Goal: Task Accomplishment & Management: Complete application form

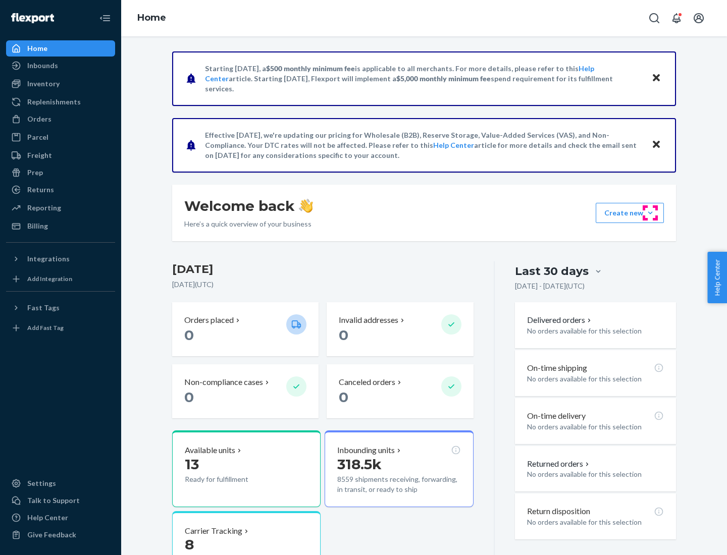
click at [650, 213] on button "Create new Create new inbound Create new order Create new product" at bounding box center [630, 213] width 68 height 20
click at [61, 66] on div "Inbounds" at bounding box center [60, 66] width 107 height 14
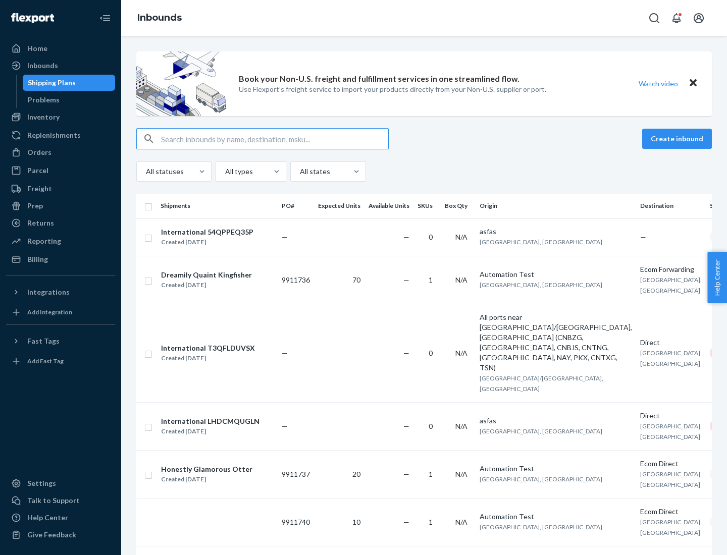
click at [679, 139] on button "Create inbound" at bounding box center [677, 139] width 70 height 20
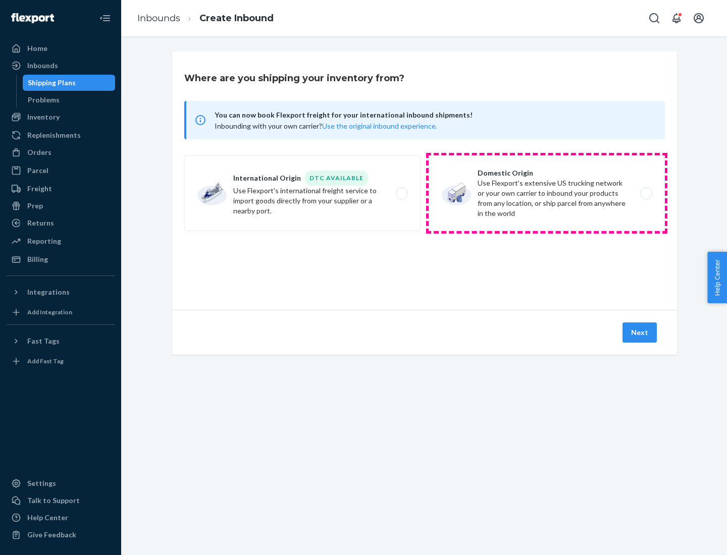
click at [547, 193] on label "Domestic Origin Use Flexport’s extensive US trucking network or your own carrie…" at bounding box center [547, 194] width 236 height 76
click at [646, 193] on input "Domestic Origin Use Flexport’s extensive US trucking network or your own carrie…" at bounding box center [649, 193] width 7 height 7
radio input "true"
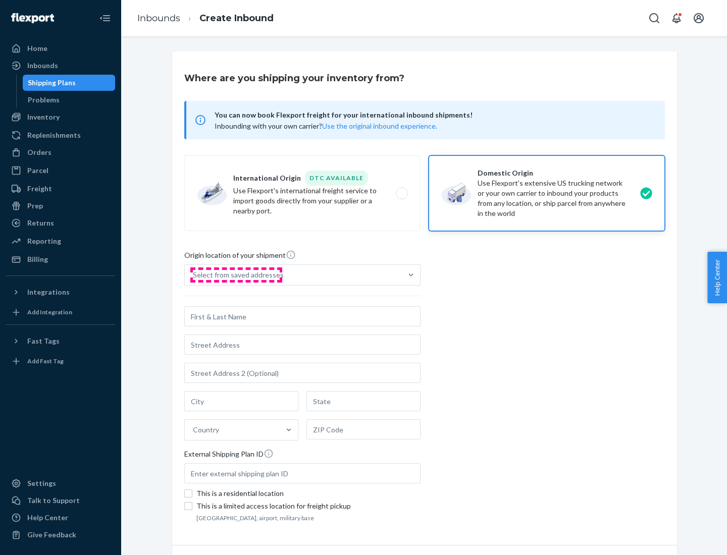
click at [236, 275] on div "Select from saved addresses" at bounding box center [238, 275] width 91 height 10
click at [194, 275] on input "Select from saved addresses" at bounding box center [193, 275] width 1 height 10
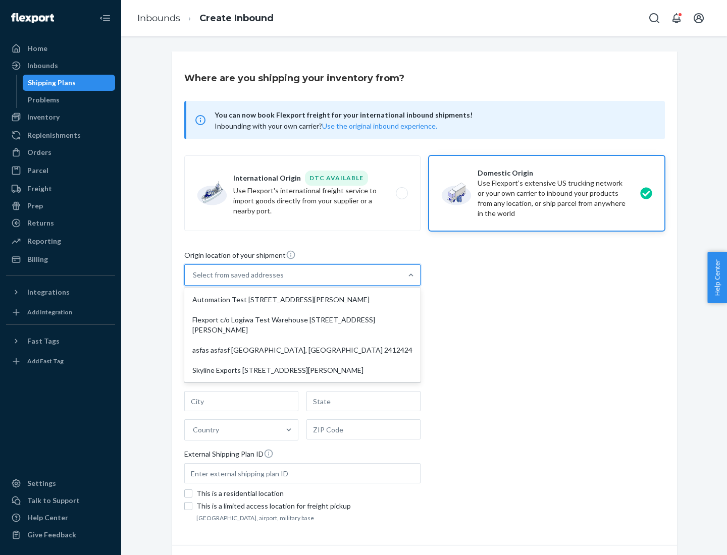
scroll to position [4, 0]
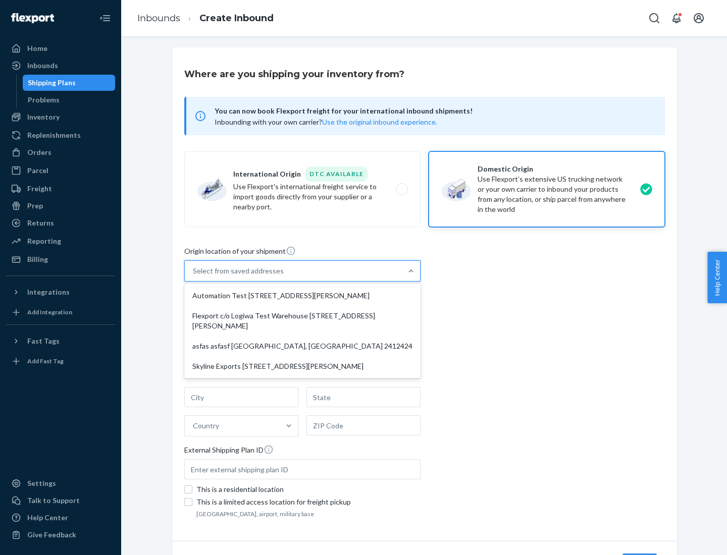
click at [302, 296] on div "Automation Test [STREET_ADDRESS][PERSON_NAME]" at bounding box center [302, 296] width 232 height 20
click at [194, 276] on input "option Automation Test [STREET_ADDRESS][PERSON_NAME] focused, 1 of 4. 4 results…" at bounding box center [193, 271] width 1 height 10
type input "Automation Test"
type input "9th Floor"
type input "[GEOGRAPHIC_DATA]"
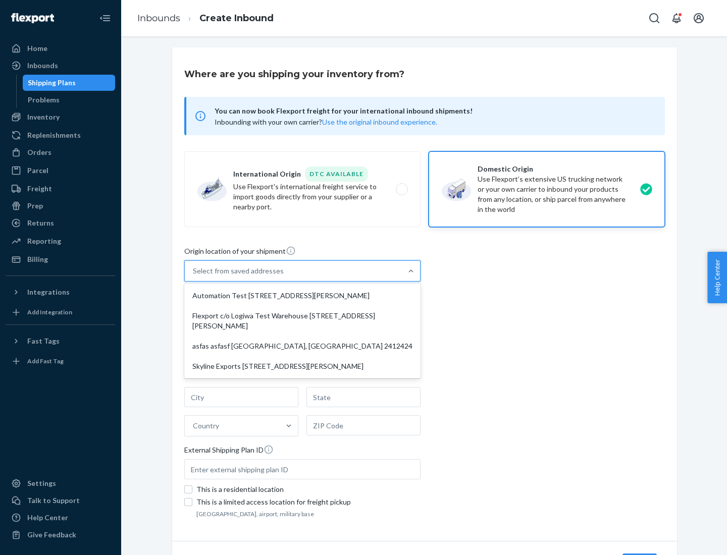
type input "CA"
type input "94104"
type input "[STREET_ADDRESS][PERSON_NAME]"
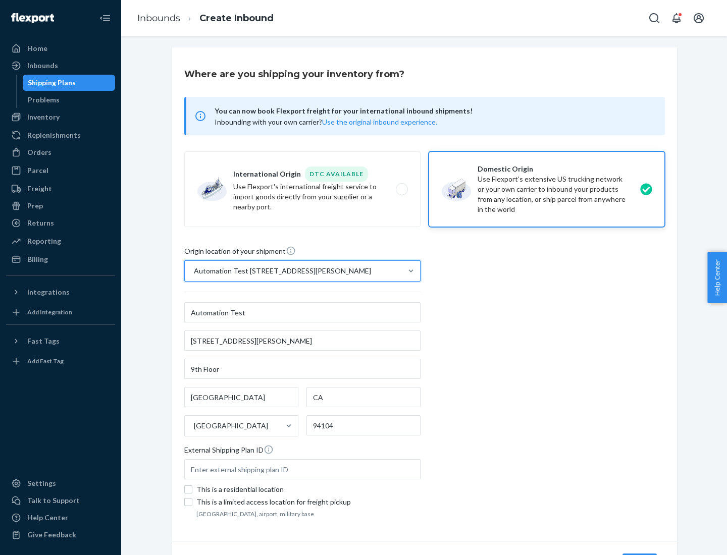
scroll to position [59, 0]
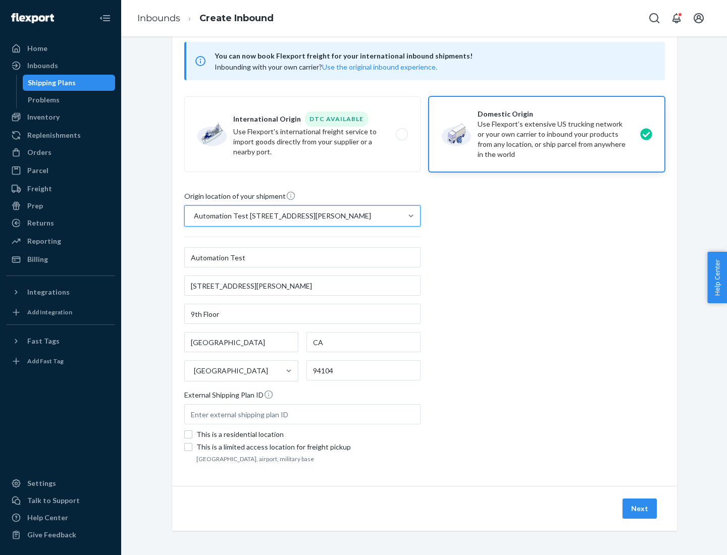
click at [640, 509] on button "Next" at bounding box center [640, 509] width 34 height 20
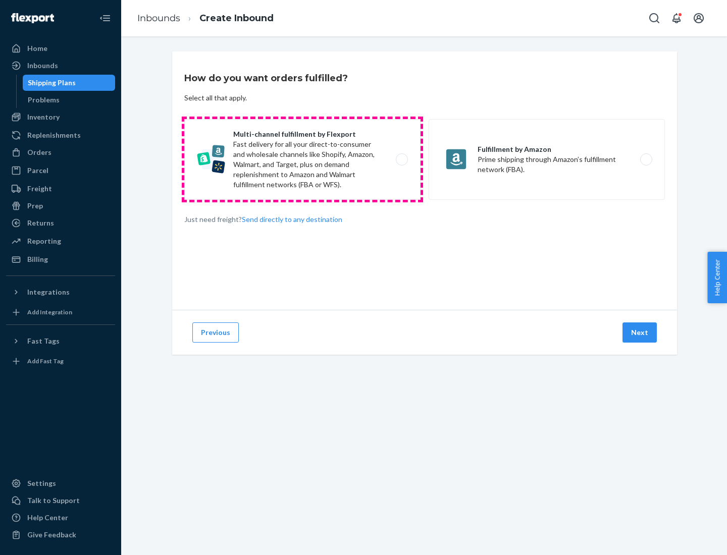
click at [302, 160] on label "Multi-channel fulfillment by Flexport Fast delivery for all your direct-to-cons…" at bounding box center [302, 159] width 236 height 81
click at [401, 160] on input "Multi-channel fulfillment by Flexport Fast delivery for all your direct-to-cons…" at bounding box center [404, 160] width 7 height 7
radio input "true"
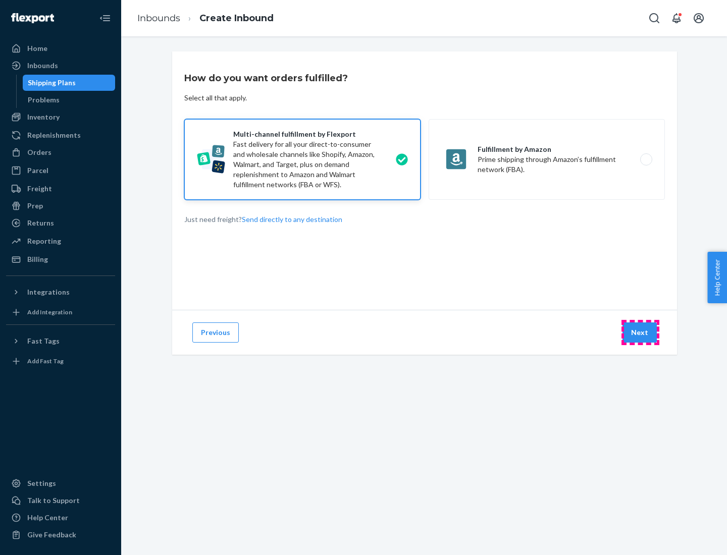
click at [640, 333] on button "Next" at bounding box center [640, 333] width 34 height 20
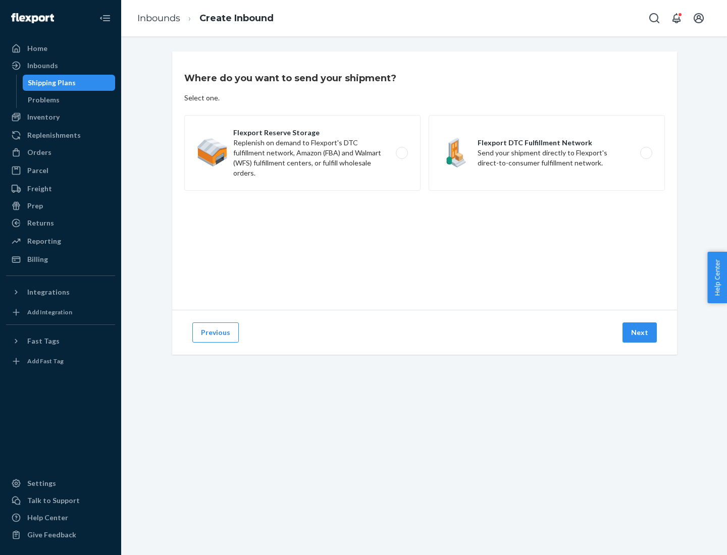
click at [547, 153] on label "Flexport DTC Fulfillment Network Send your shipment directly to Flexport's dire…" at bounding box center [547, 153] width 236 height 76
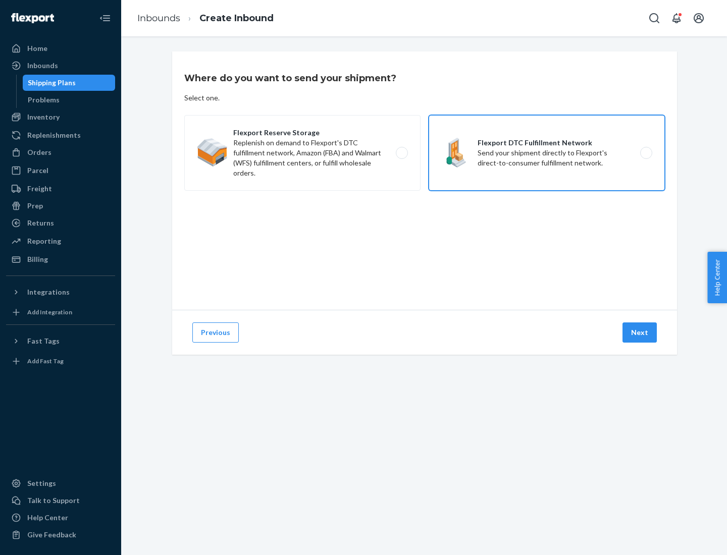
click at [646, 153] on input "Flexport DTC Fulfillment Network Send your shipment directly to Flexport's dire…" at bounding box center [649, 153] width 7 height 7
radio input "true"
click at [640, 333] on button "Next" at bounding box center [640, 333] width 34 height 20
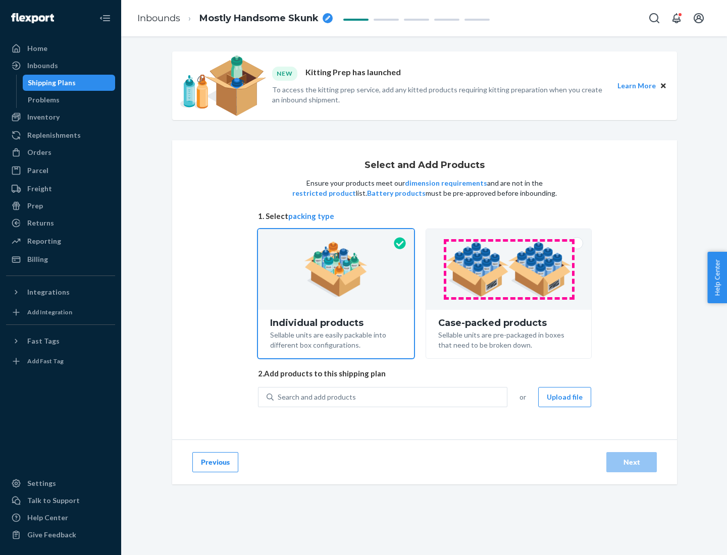
click at [509, 270] on img at bounding box center [509, 270] width 126 height 56
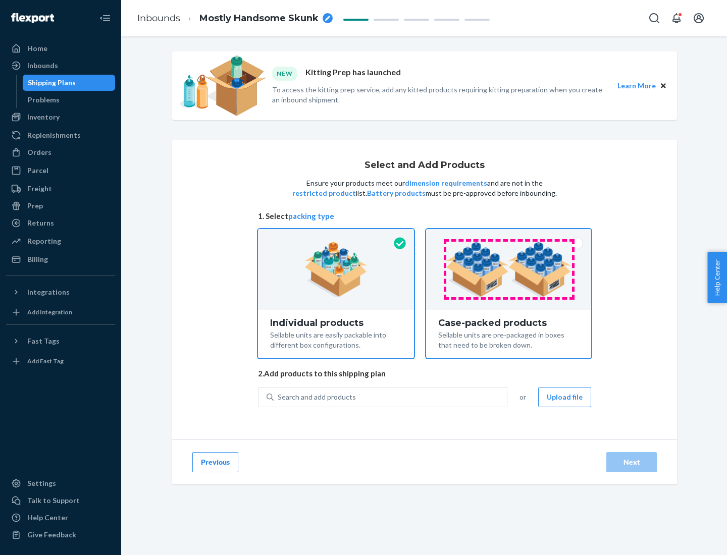
click at [509, 236] on input "Case-packed products Sellable units are pre-packaged in boxes that need to be b…" at bounding box center [509, 232] width 7 height 7
radio input "true"
radio input "false"
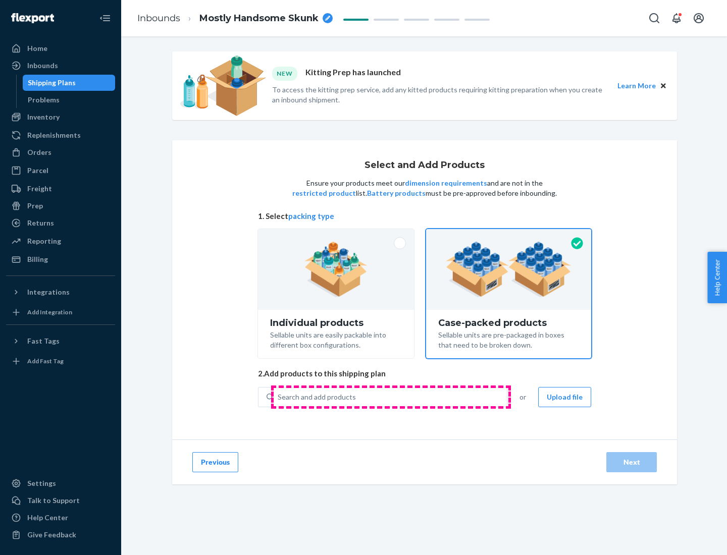
click at [391, 397] on div "Search and add products" at bounding box center [390, 397] width 233 height 18
click at [279, 397] on input "Search and add products" at bounding box center [278, 397] width 1 height 10
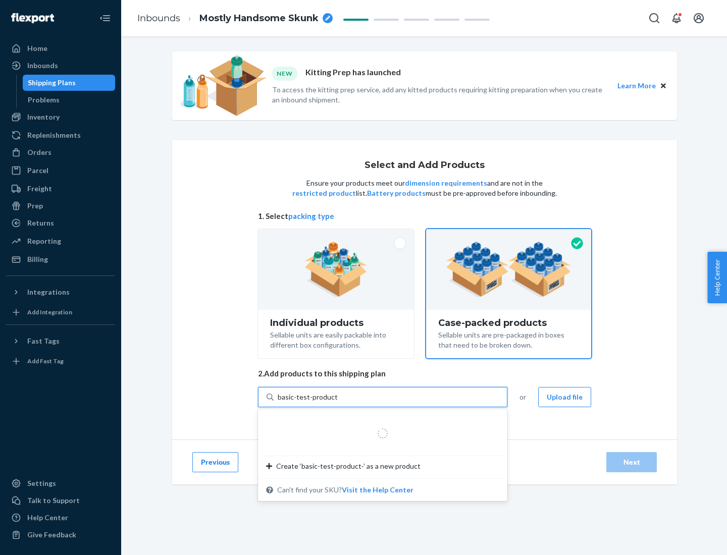
type input "basic-test-product-1"
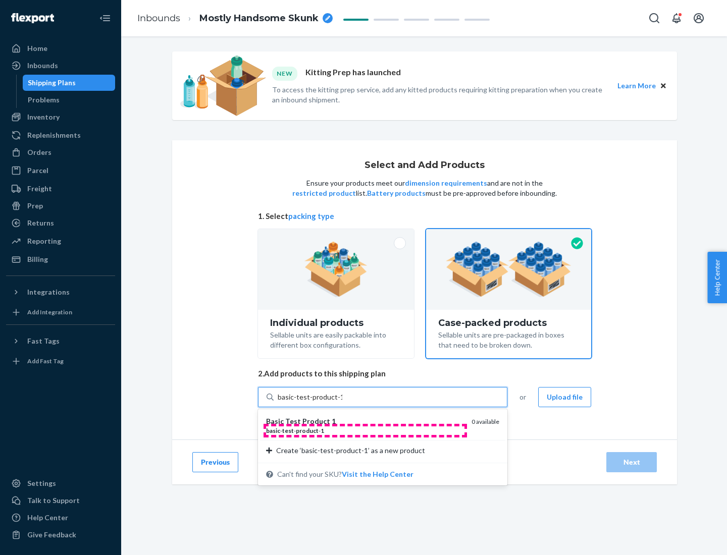
click at [365, 431] on div "basic - test - product - 1" at bounding box center [364, 431] width 197 height 9
click at [342, 402] on input "basic-test-product-1" at bounding box center [310, 397] width 65 height 10
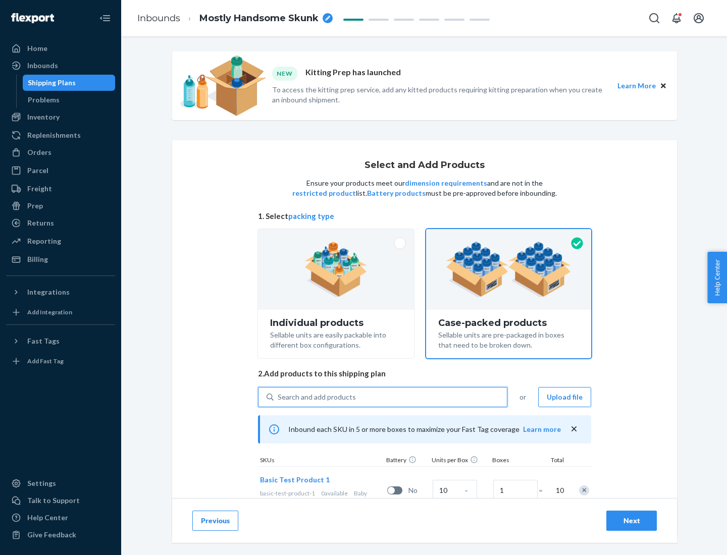
scroll to position [36, 0]
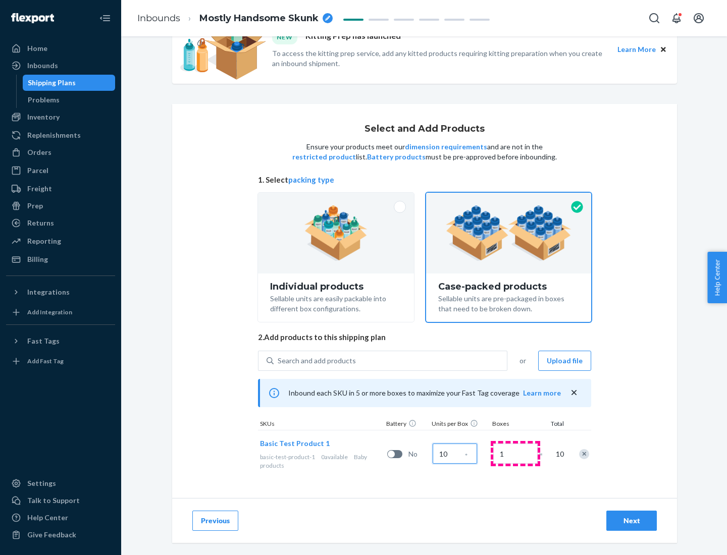
type input "10"
type input "7"
click at [632, 521] on div "Next" at bounding box center [631, 521] width 33 height 10
radio input "true"
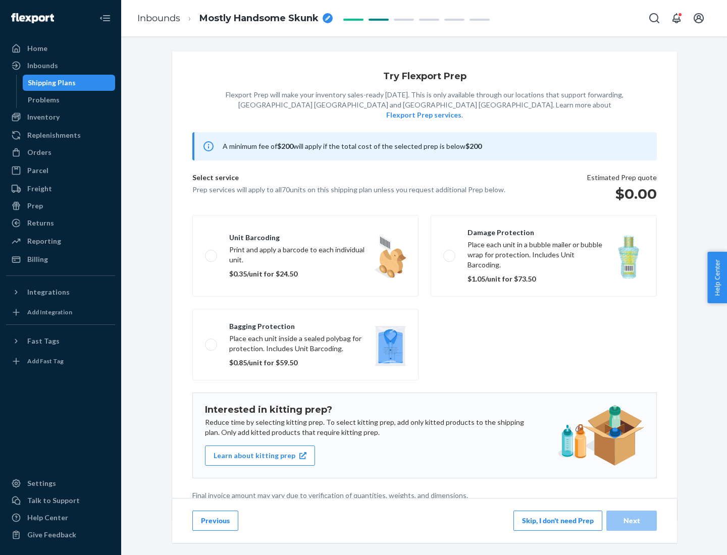
scroll to position [3, 0]
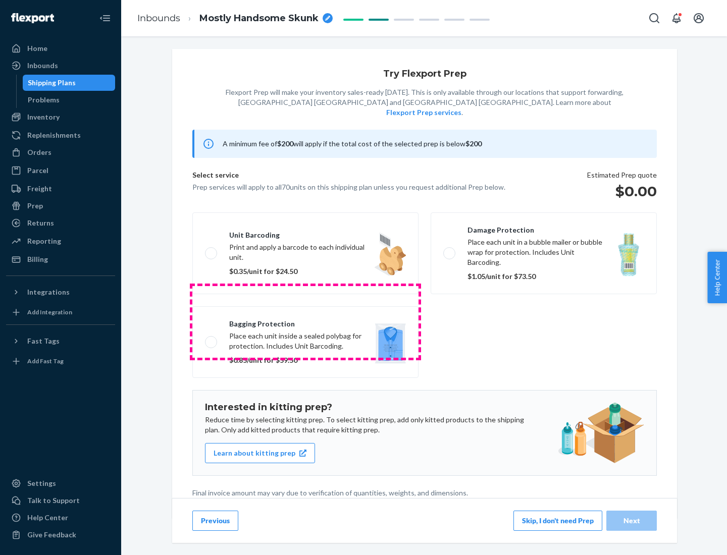
click at [306, 322] on label "Bagging protection Place each unit inside a sealed polybag for protection. Incl…" at bounding box center [305, 343] width 226 height 72
click at [212, 339] on input "Bagging protection Place each unit inside a sealed polybag for protection. Incl…" at bounding box center [208, 342] width 7 height 7
checkbox input "true"
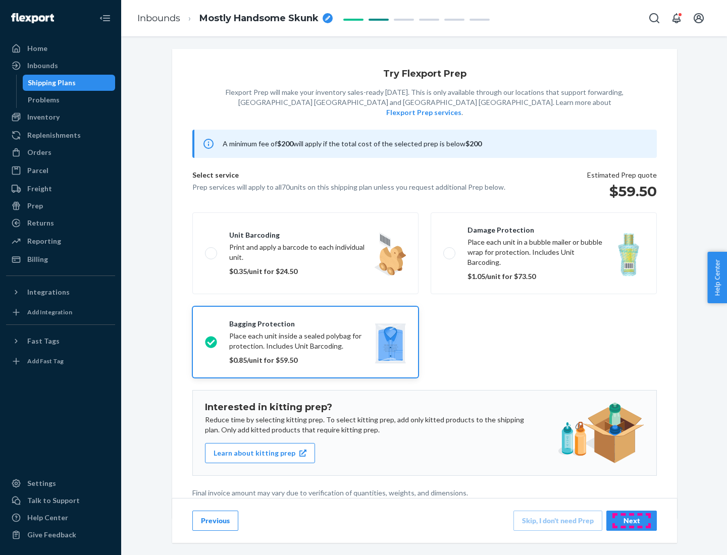
click at [632, 521] on div "Next" at bounding box center [631, 521] width 33 height 10
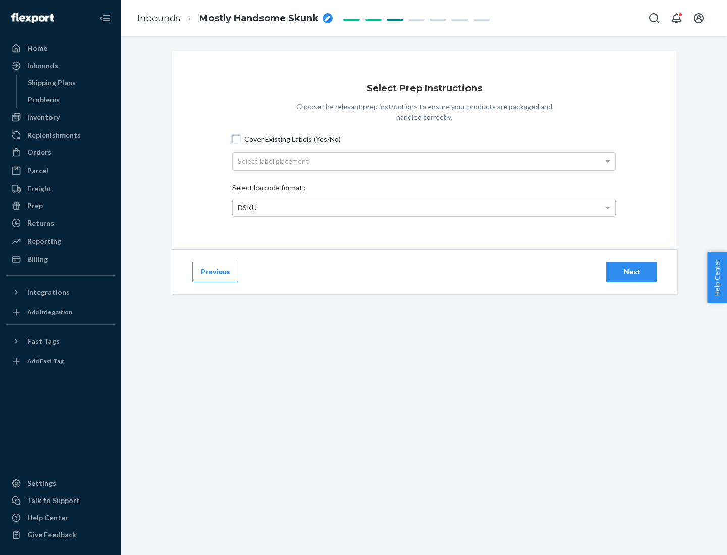
click at [236, 139] on input "Cover Existing Labels (Yes/No)" at bounding box center [236, 139] width 8 height 8
checkbox input "true"
click at [424, 161] on div "Select label placement" at bounding box center [424, 161] width 383 height 17
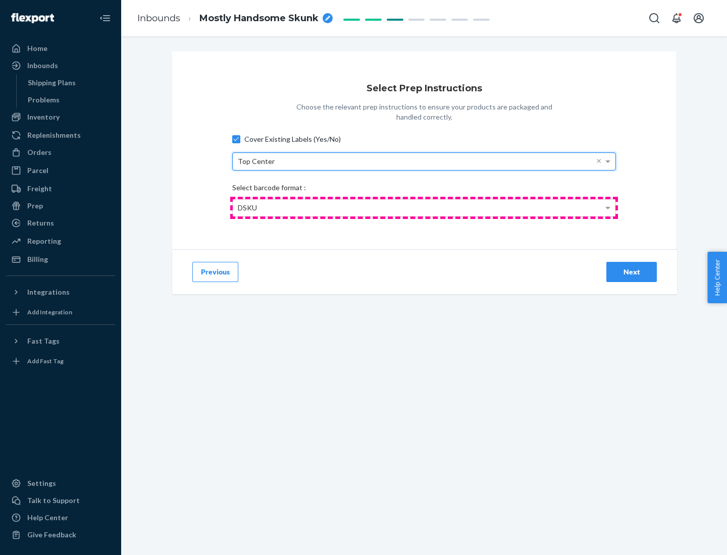
click at [424, 208] on div "DSKU" at bounding box center [424, 207] width 383 height 17
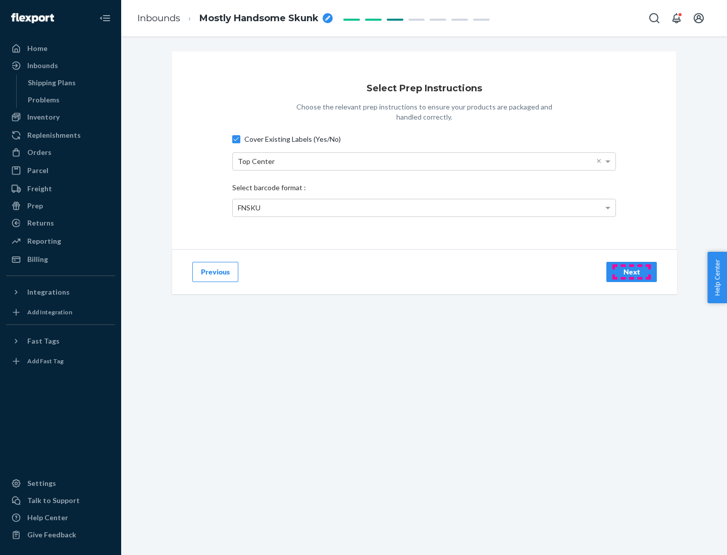
click at [632, 272] on div "Next" at bounding box center [631, 272] width 33 height 10
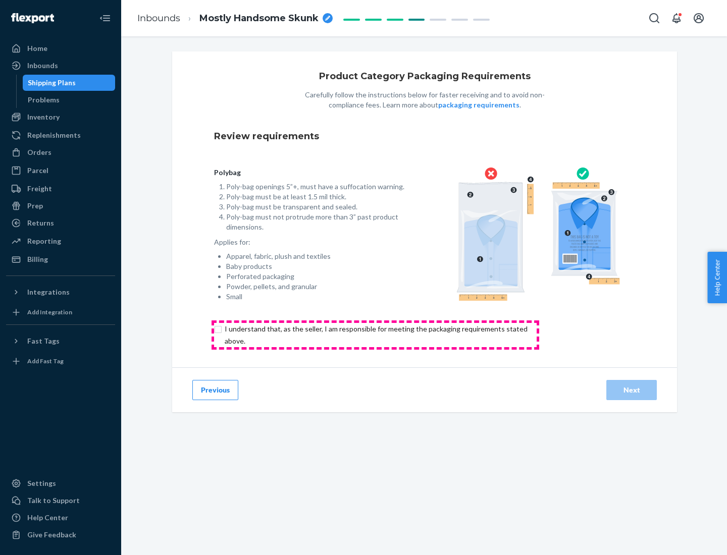
click at [375, 335] on input "checkbox" at bounding box center [382, 335] width 336 height 24
checkbox input "true"
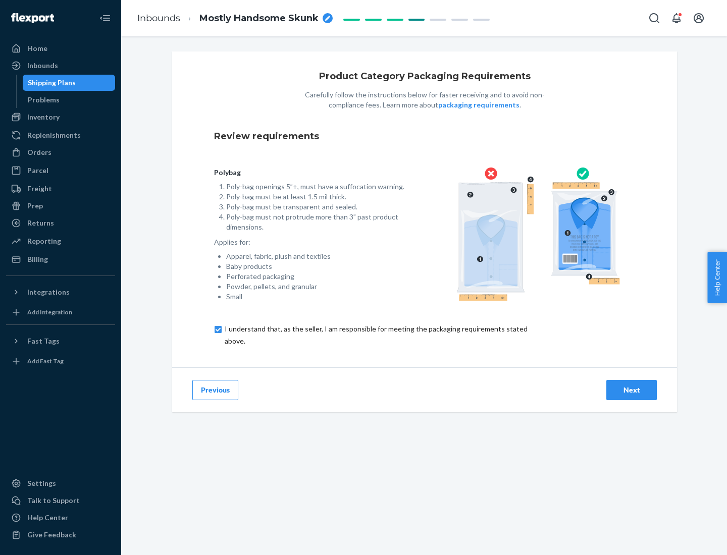
click at [632, 390] on div "Next" at bounding box center [631, 390] width 33 height 10
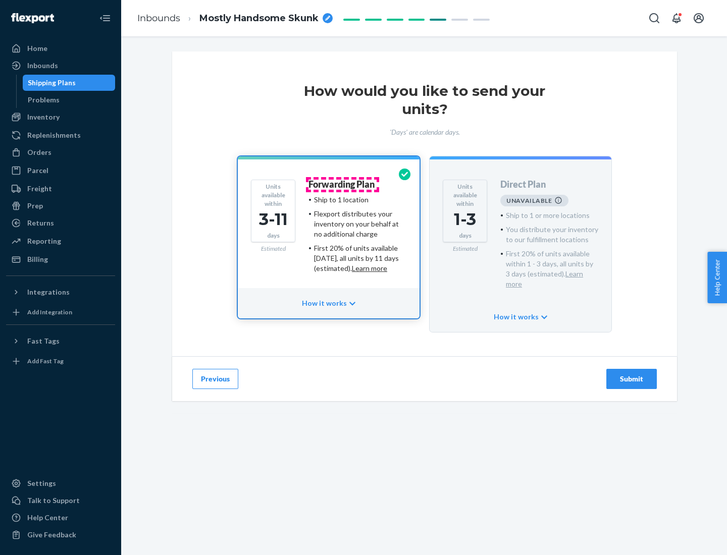
click at [342, 184] on h4 "Forwarding Plan" at bounding box center [342, 185] width 66 height 10
click at [632, 374] on div "Submit" at bounding box center [631, 379] width 33 height 10
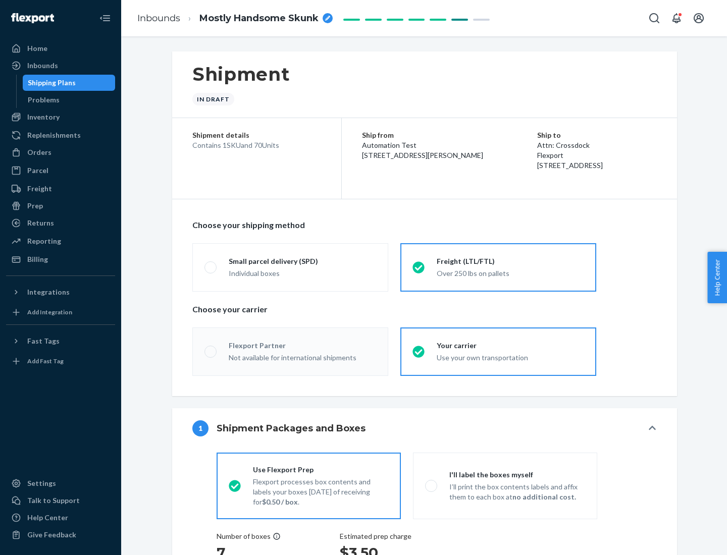
radio input "true"
radio input "false"
radio input "true"
radio input "false"
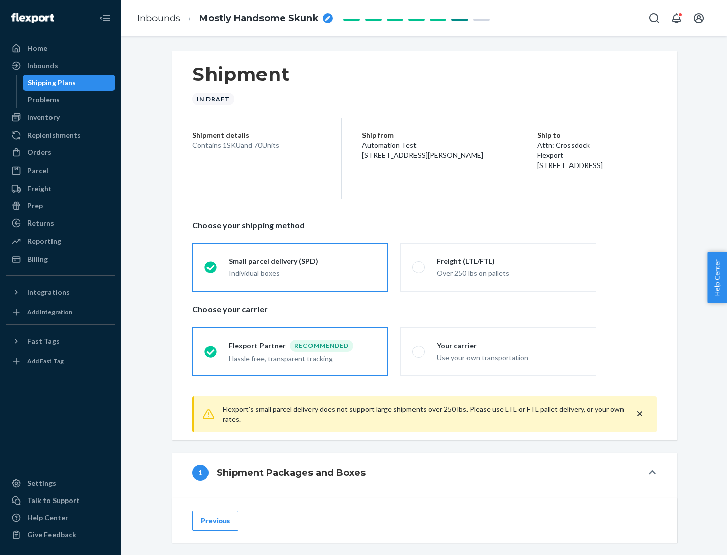
click at [498, 267] on div "Over 250 lbs on pallets" at bounding box center [510, 273] width 147 height 12
click at [419, 267] on input "Freight (LTL/FTL) Over 250 lbs on pallets" at bounding box center [416, 267] width 7 height 7
radio input "true"
radio input "false"
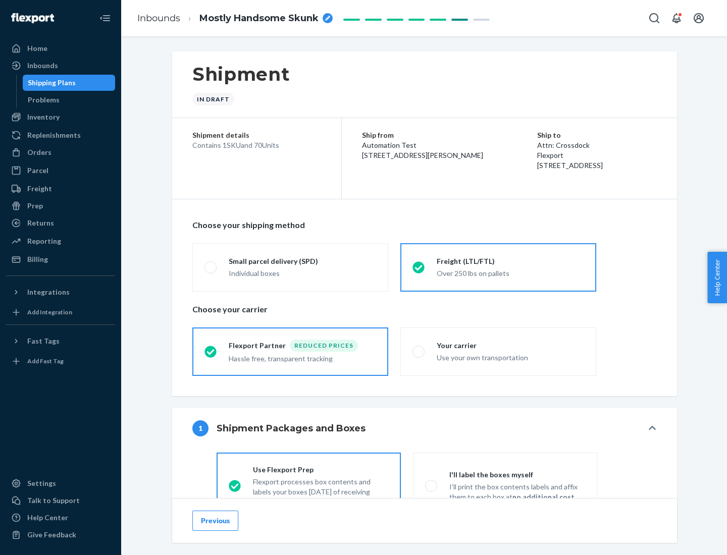
scroll to position [56, 0]
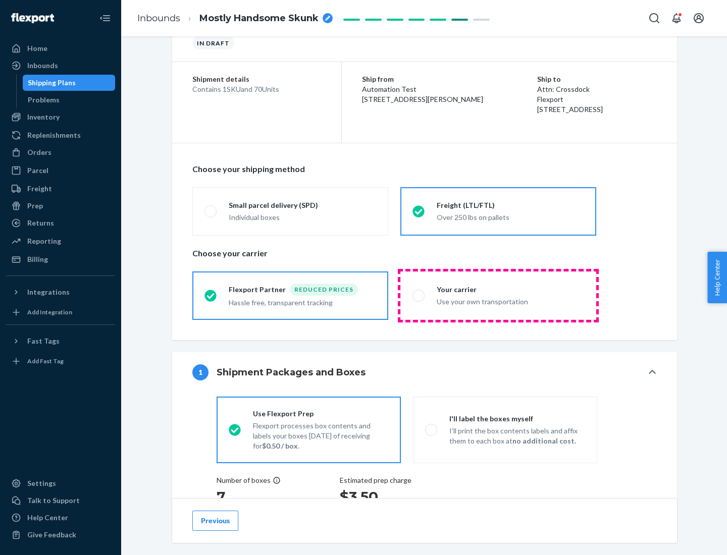
click at [498, 295] on div "Use your own transportation" at bounding box center [510, 301] width 147 height 12
click at [419, 295] on input "Your carrier Use your own transportation" at bounding box center [416, 295] width 7 height 7
radio input "true"
radio input "false"
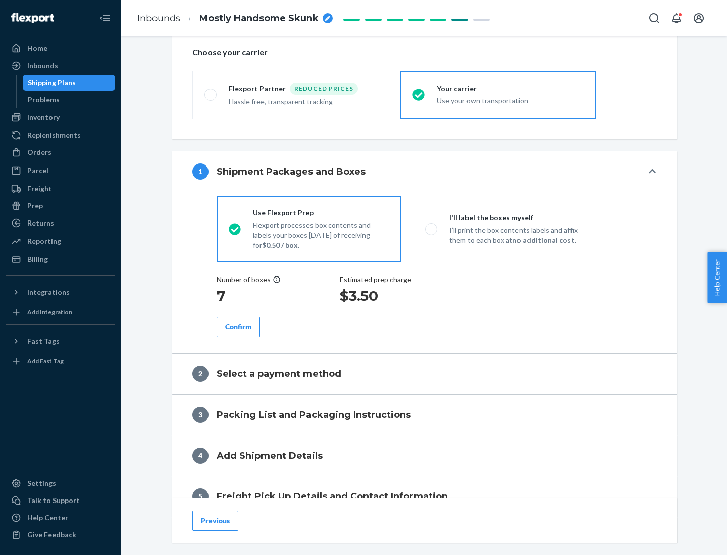
scroll to position [190, 0]
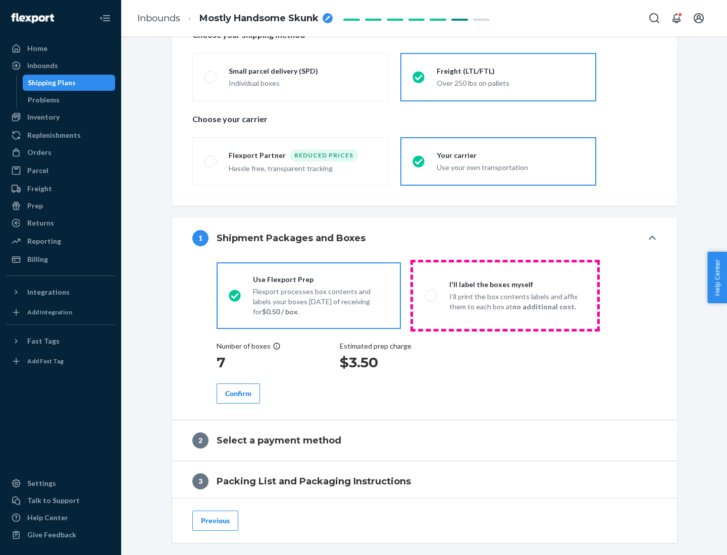
click at [505, 295] on p "I’ll print the box contents labels and affix them to each box at no additional …" at bounding box center [517, 302] width 136 height 20
click at [432, 295] on input "I'll label the boxes myself I’ll print the box contents labels and affix them t…" at bounding box center [428, 295] width 7 height 7
radio input "true"
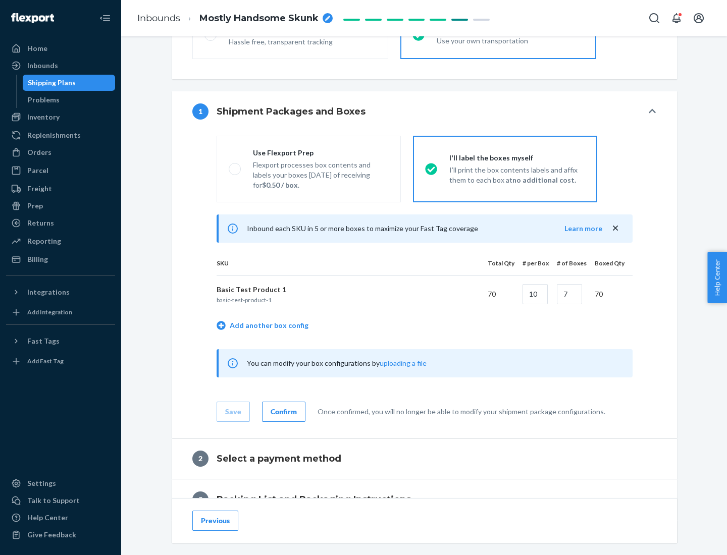
scroll to position [174, 0]
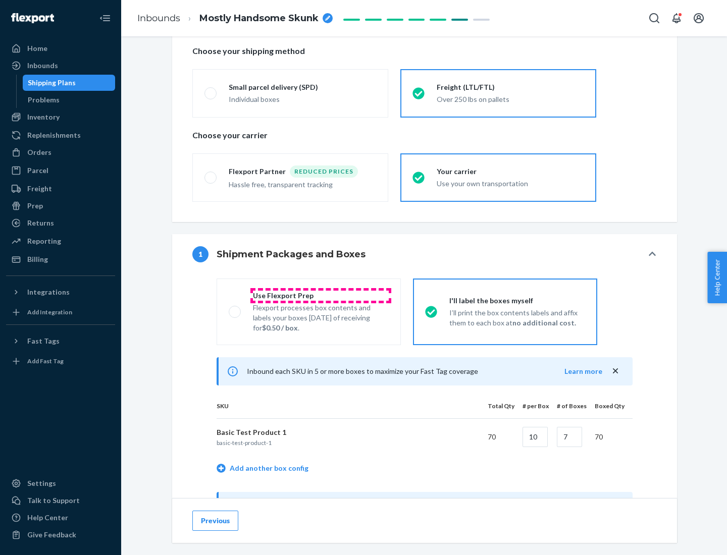
click at [321, 295] on div "Use Flexport Prep" at bounding box center [321, 296] width 136 height 10
click at [235, 309] on input "Use Flexport Prep Flexport processes box contents and labels your boxes [DATE] …" at bounding box center [232, 312] width 7 height 7
radio input "true"
radio input "false"
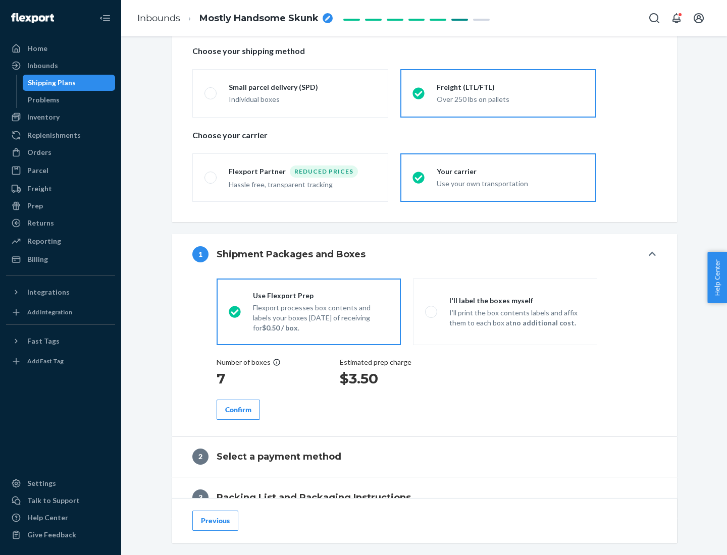
scroll to position [288, 0]
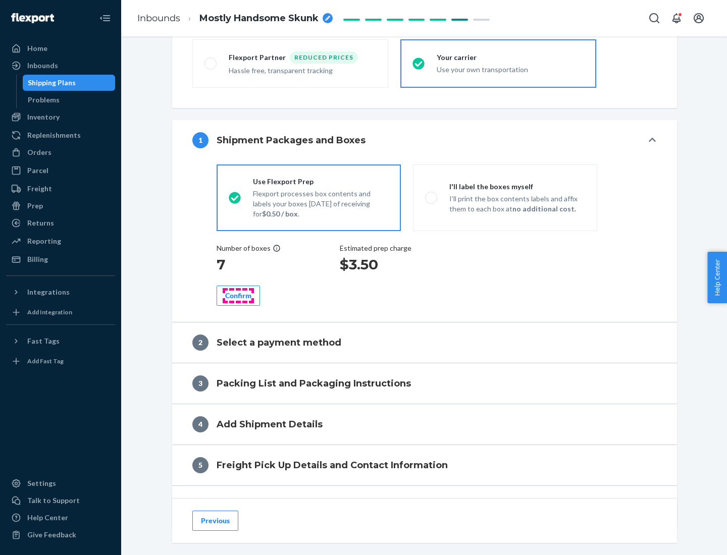
click at [238, 295] on div "Confirm" at bounding box center [238, 296] width 26 height 10
radio input "false"
